Goal: Task Accomplishment & Management: Manage account settings

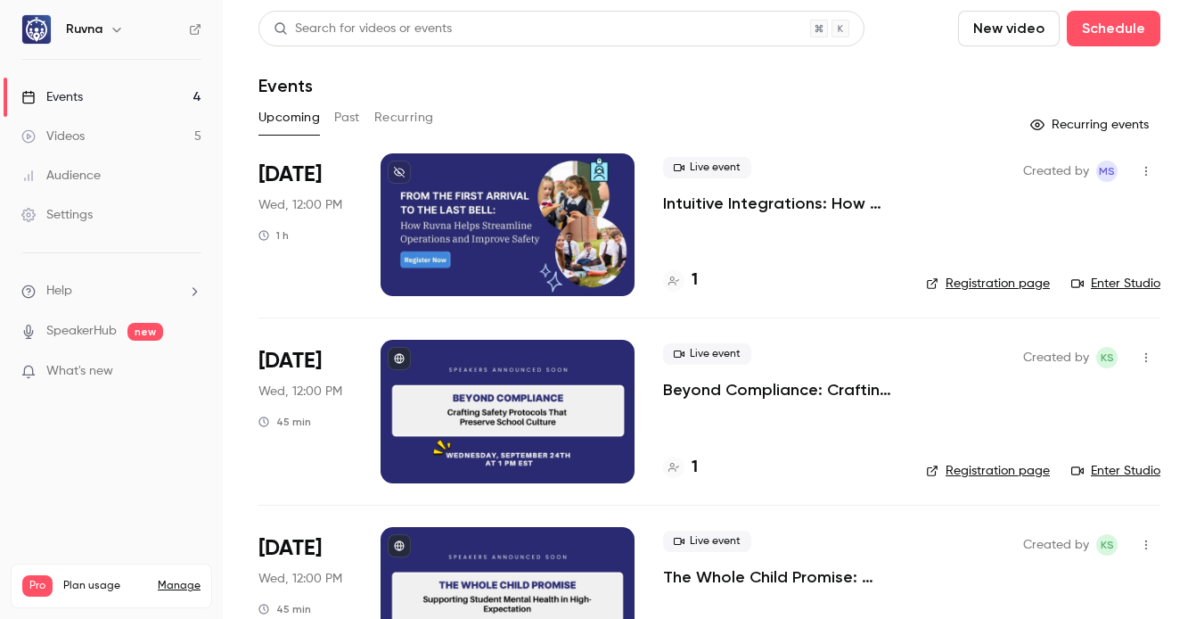
scroll to position [4, 0]
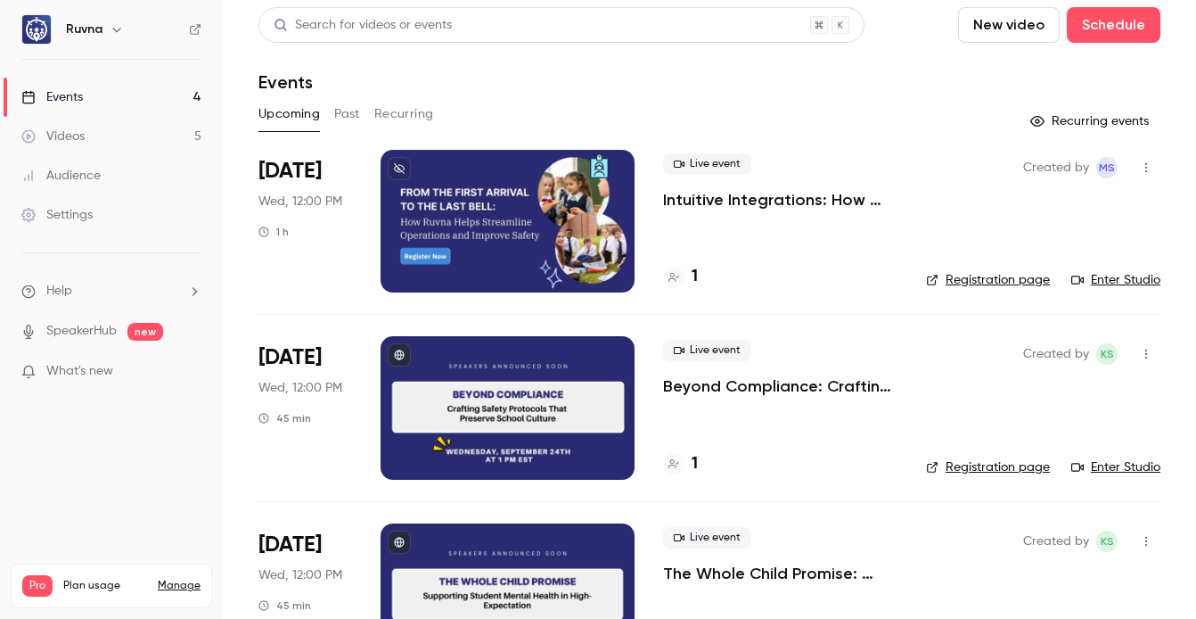
click at [695, 196] on p "Intuitive Integrations: How Ruvna Helps Streamline Operations and Improve Safety" at bounding box center [780, 199] width 234 height 21
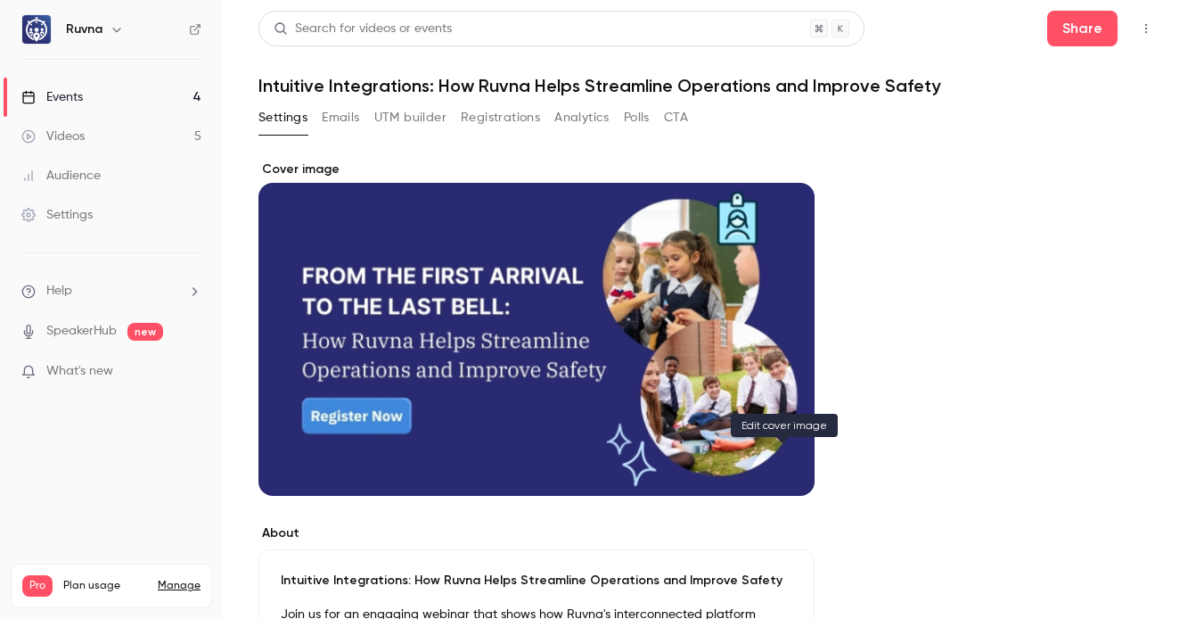
click at [786, 473] on button "Cover image" at bounding box center [783, 464] width 36 height 36
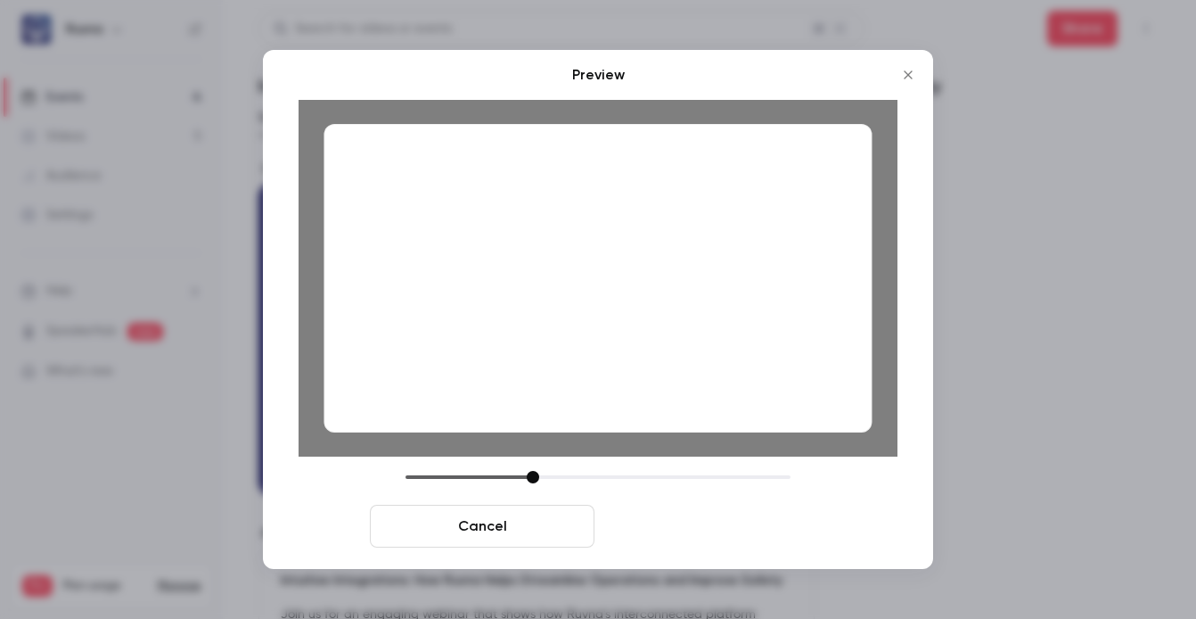
click at [726, 528] on button "Save cover" at bounding box center [714, 525] width 225 height 43
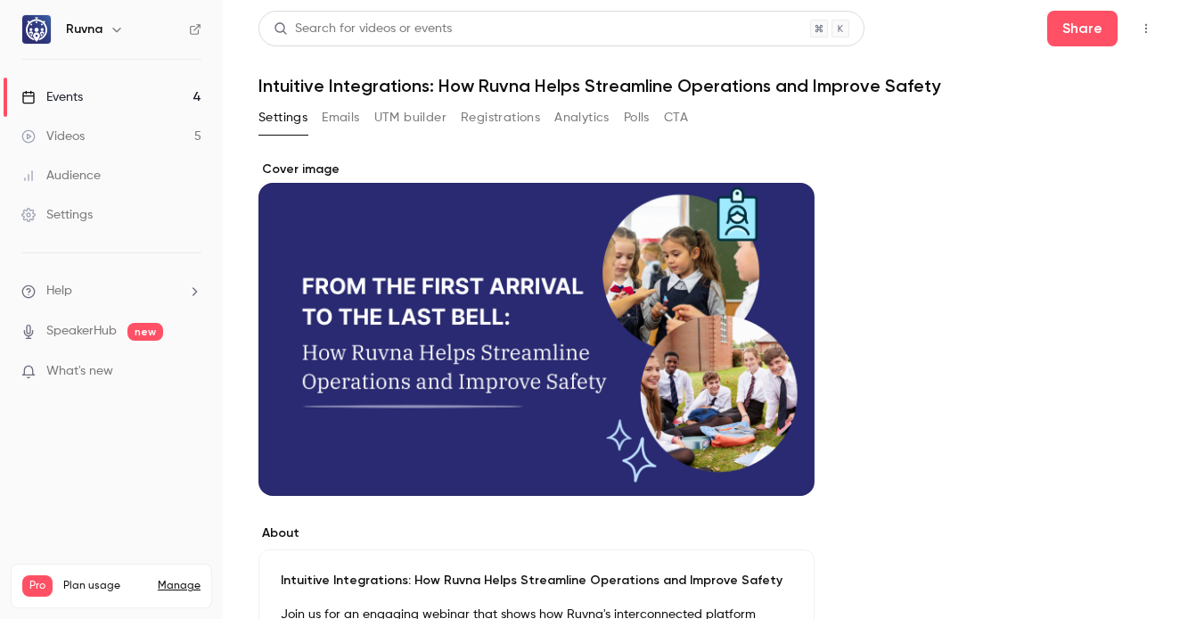
click at [143, 98] on link "Events 4" at bounding box center [111, 97] width 223 height 39
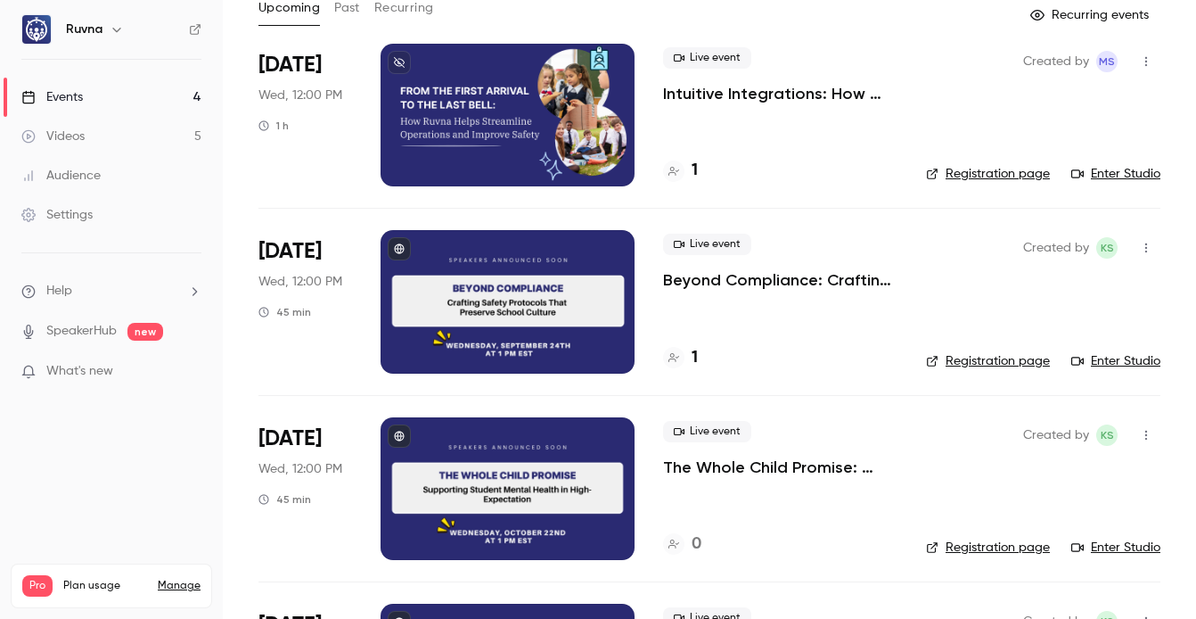
scroll to position [152, 0]
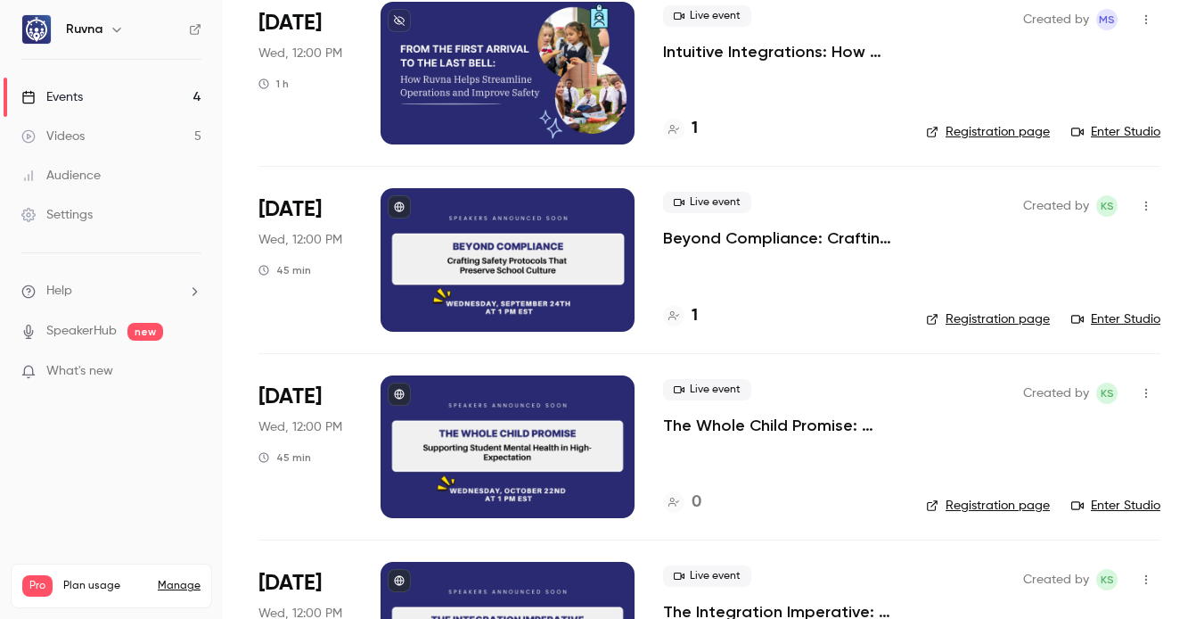
click at [749, 242] on p "Beyond Compliance: Crafting Safety Protocols That Preserve School Culture" at bounding box center [780, 237] width 234 height 21
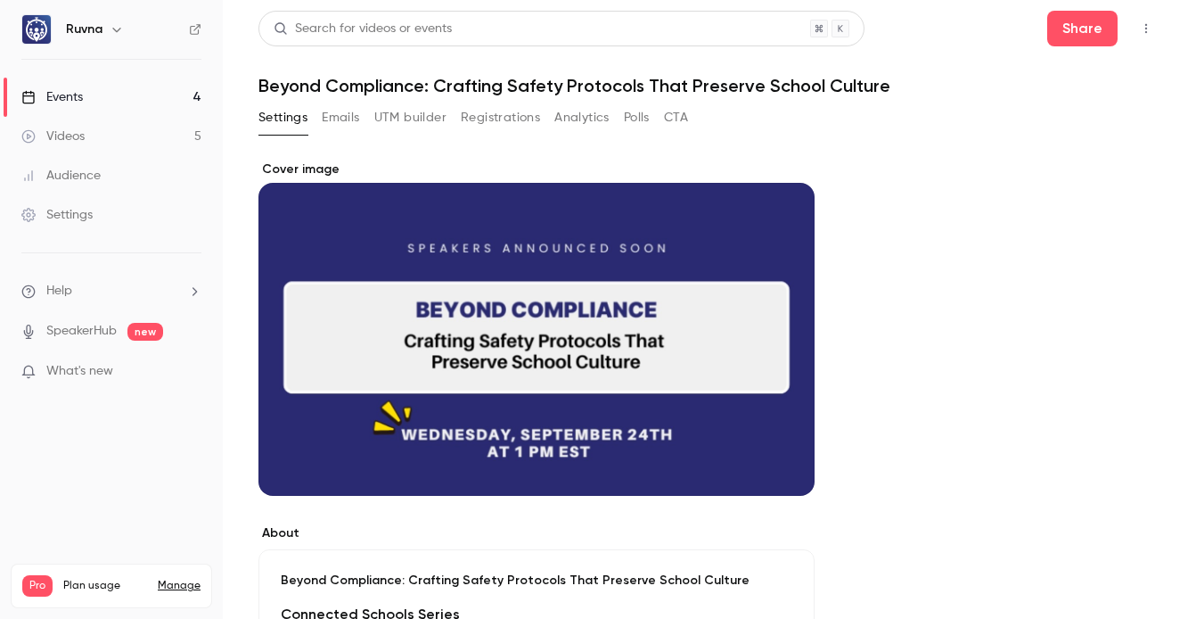
click at [790, 460] on icon "Cover image" at bounding box center [783, 463] width 20 height 14
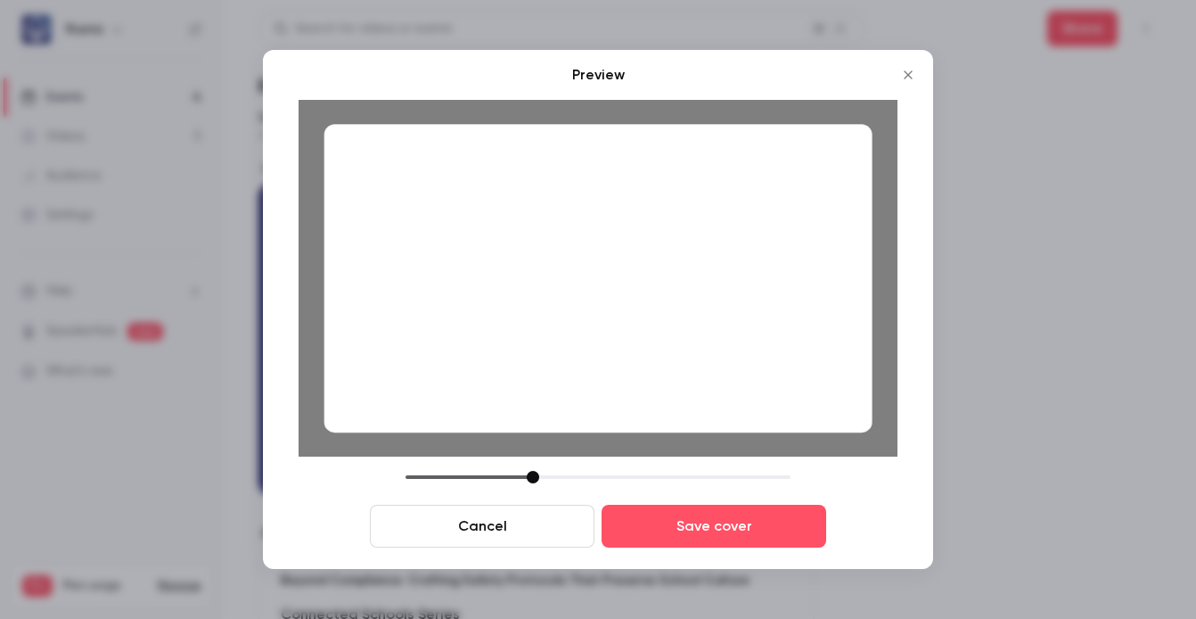
click at [532, 476] on div at bounding box center [533, 477] width 12 height 12
drag, startPoint x: 607, startPoint y: 385, endPoint x: 619, endPoint y: 381, distance: 12.4
click at [619, 381] on div at bounding box center [598, 278] width 548 height 308
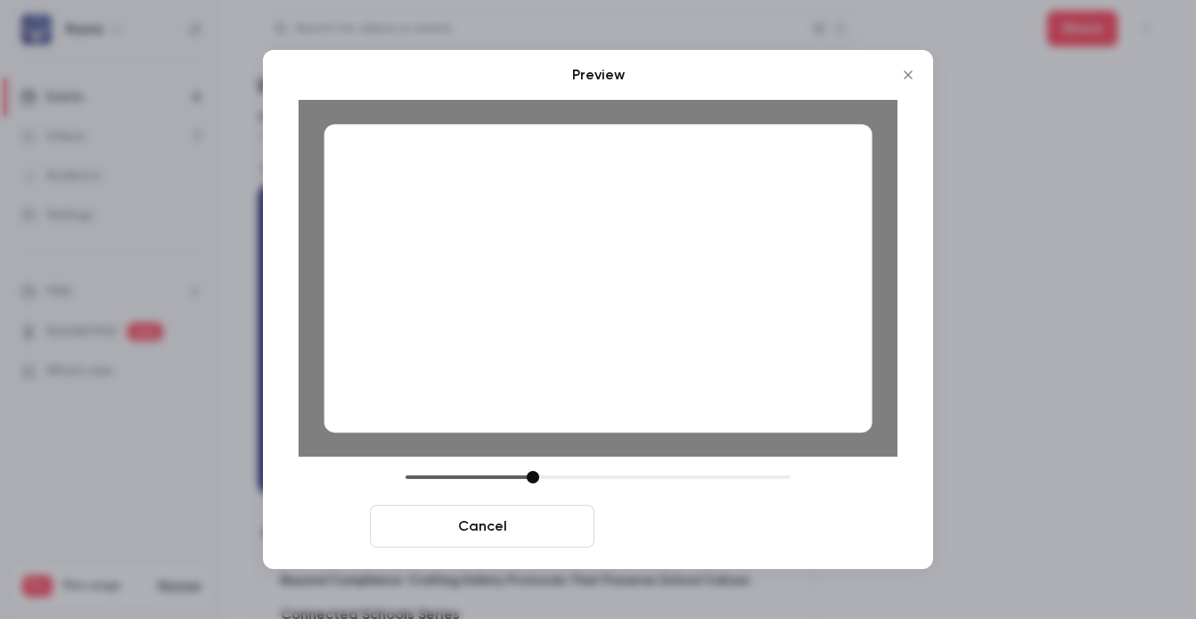
click at [685, 531] on button "Save cover" at bounding box center [714, 525] width 225 height 43
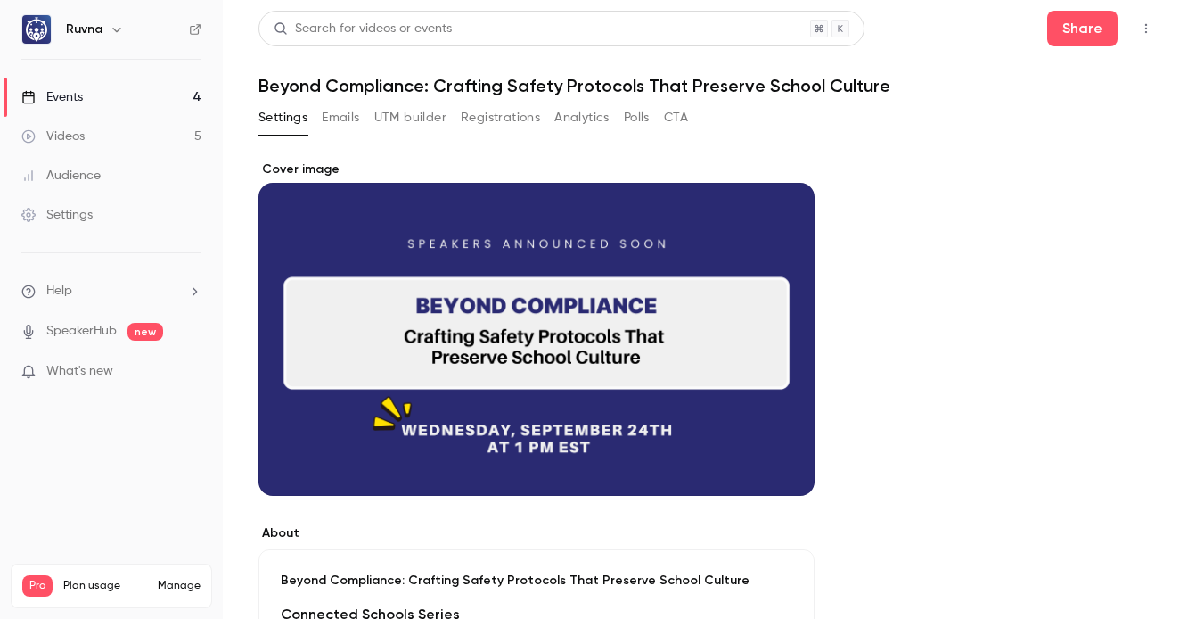
click at [160, 94] on link "Events 4" at bounding box center [111, 97] width 223 height 39
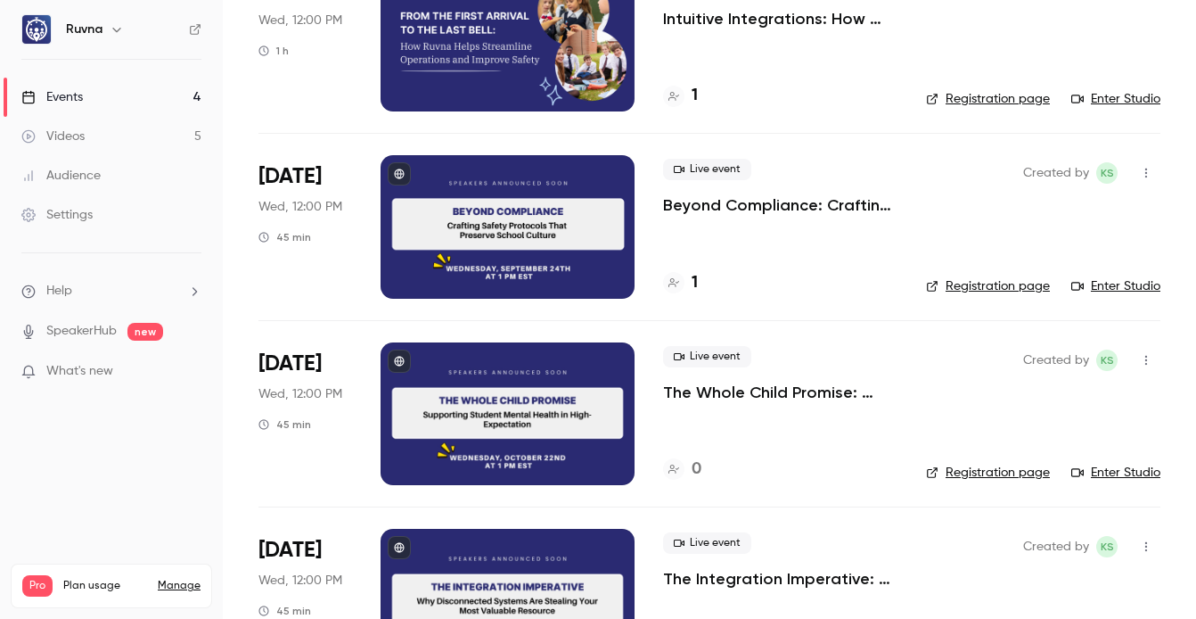
scroll to position [192, 0]
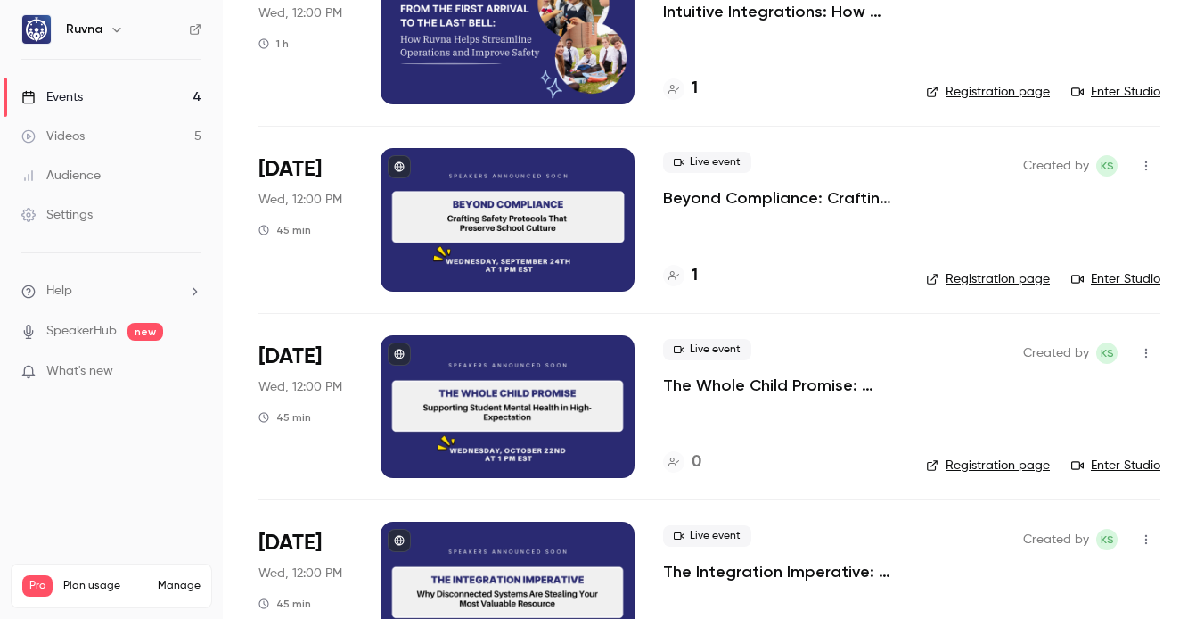
click at [744, 386] on p "The Whole Child Promise: Supporting Student Mental Health in High-Expectation E…" at bounding box center [780, 384] width 234 height 21
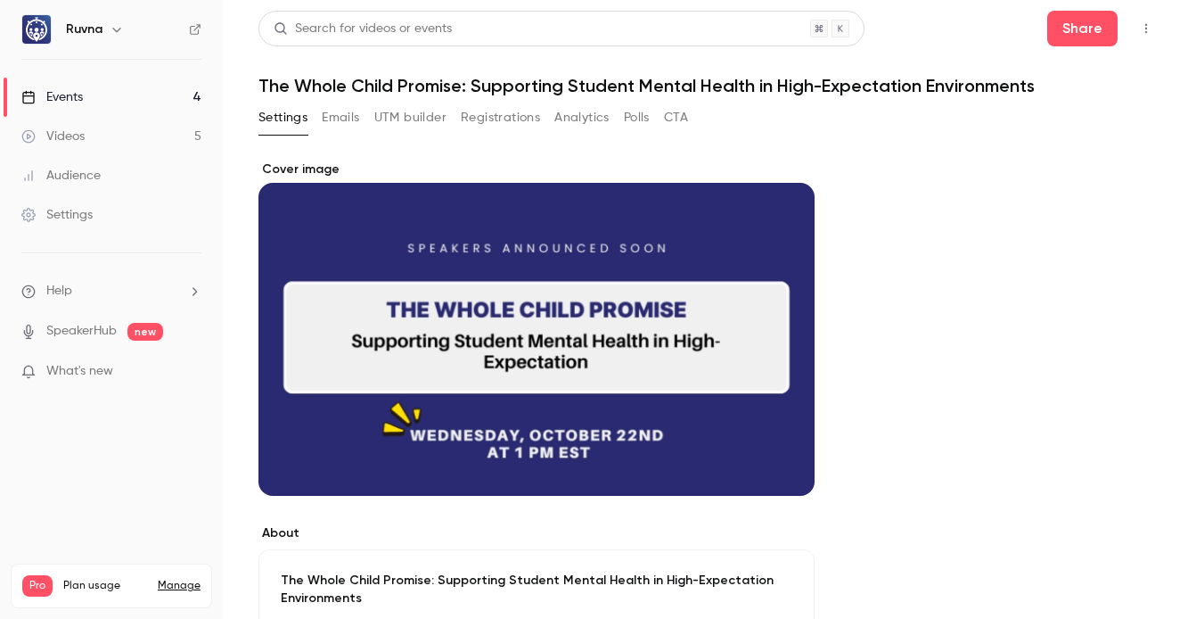
click at [791, 457] on icon "Cover image" at bounding box center [783, 463] width 20 height 14
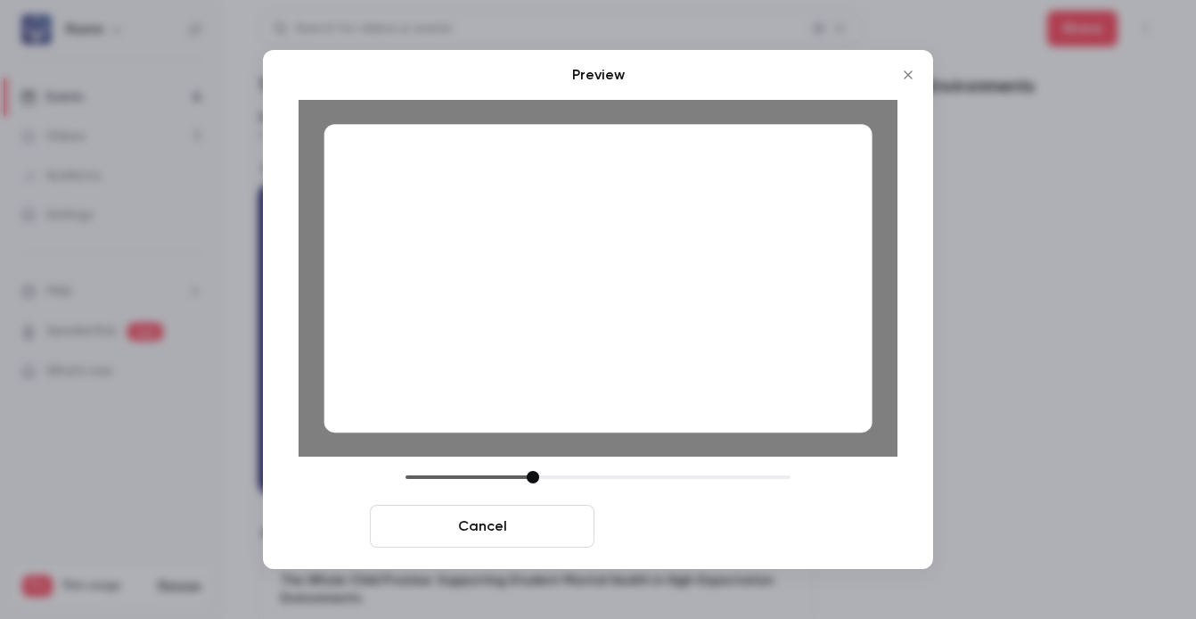
click at [797, 526] on button "Save cover" at bounding box center [714, 525] width 225 height 43
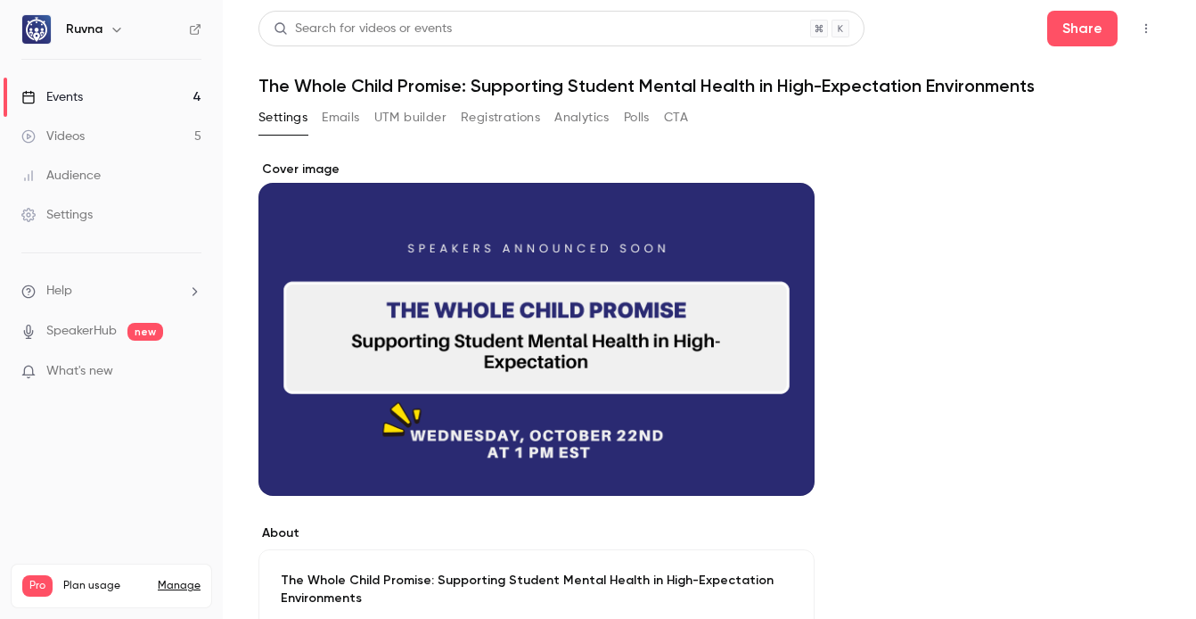
click at [201, 89] on link "Events 4" at bounding box center [111, 97] width 223 height 39
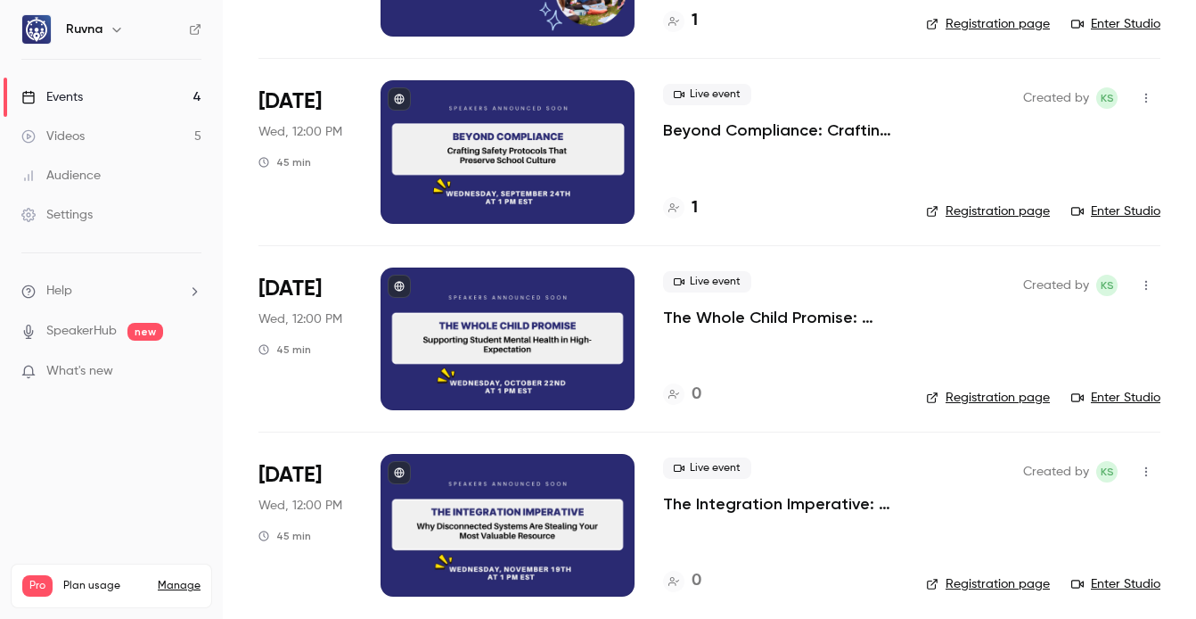
scroll to position [269, 0]
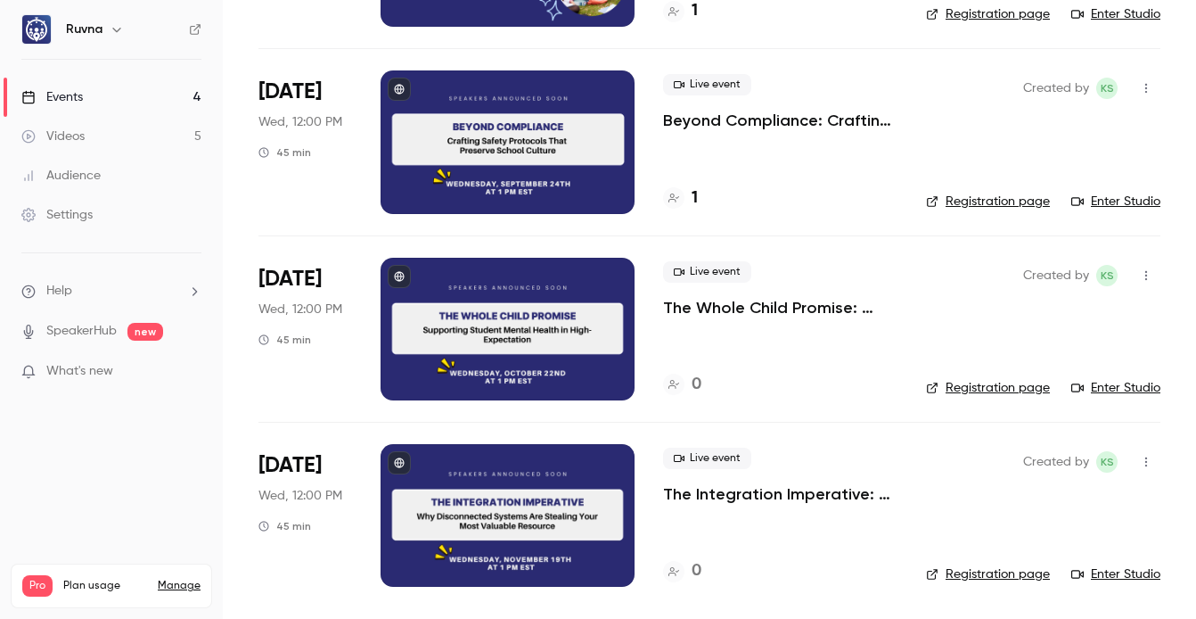
click at [758, 483] on p "The Integration Imperative: Why Disconnected Systems Are Stealing Your Most Val…" at bounding box center [780, 493] width 234 height 21
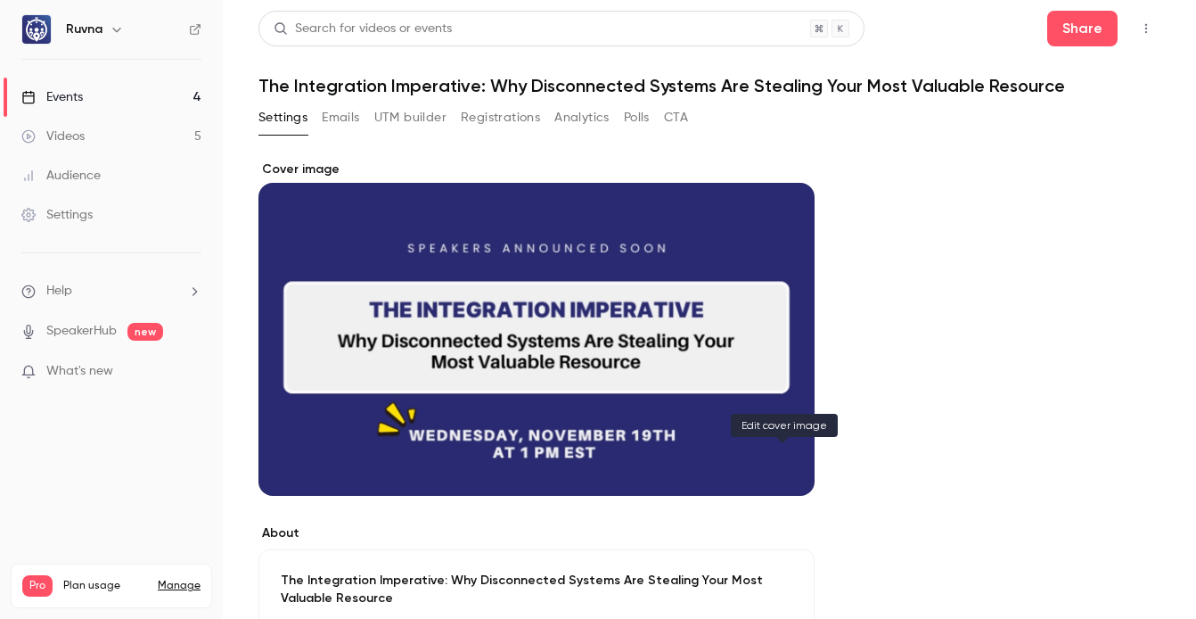
click at [788, 474] on button "Cover image" at bounding box center [783, 464] width 36 height 36
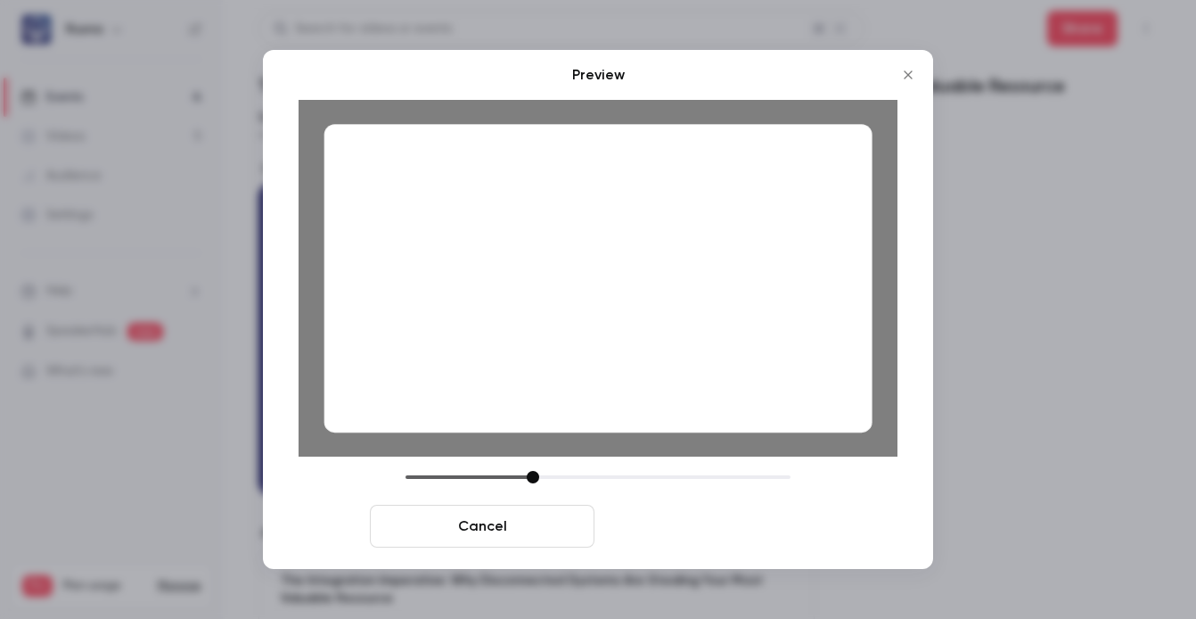
click at [734, 521] on button "Save cover" at bounding box center [714, 525] width 225 height 43
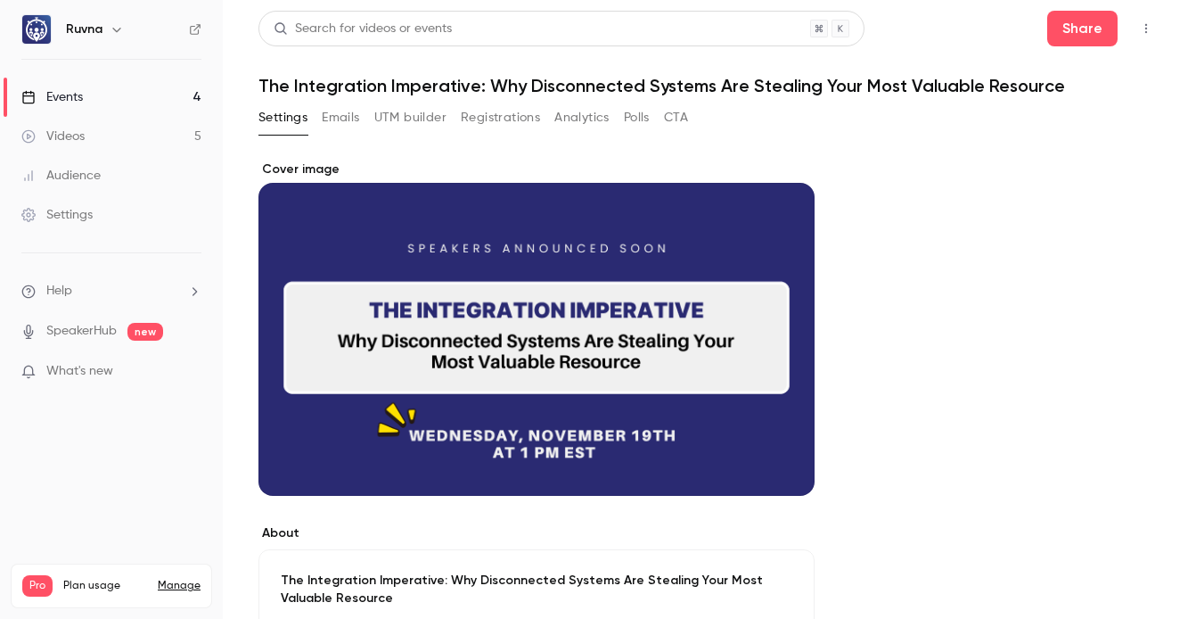
click at [153, 92] on link "Events 4" at bounding box center [111, 97] width 223 height 39
